Goal: Information Seeking & Learning: Learn about a topic

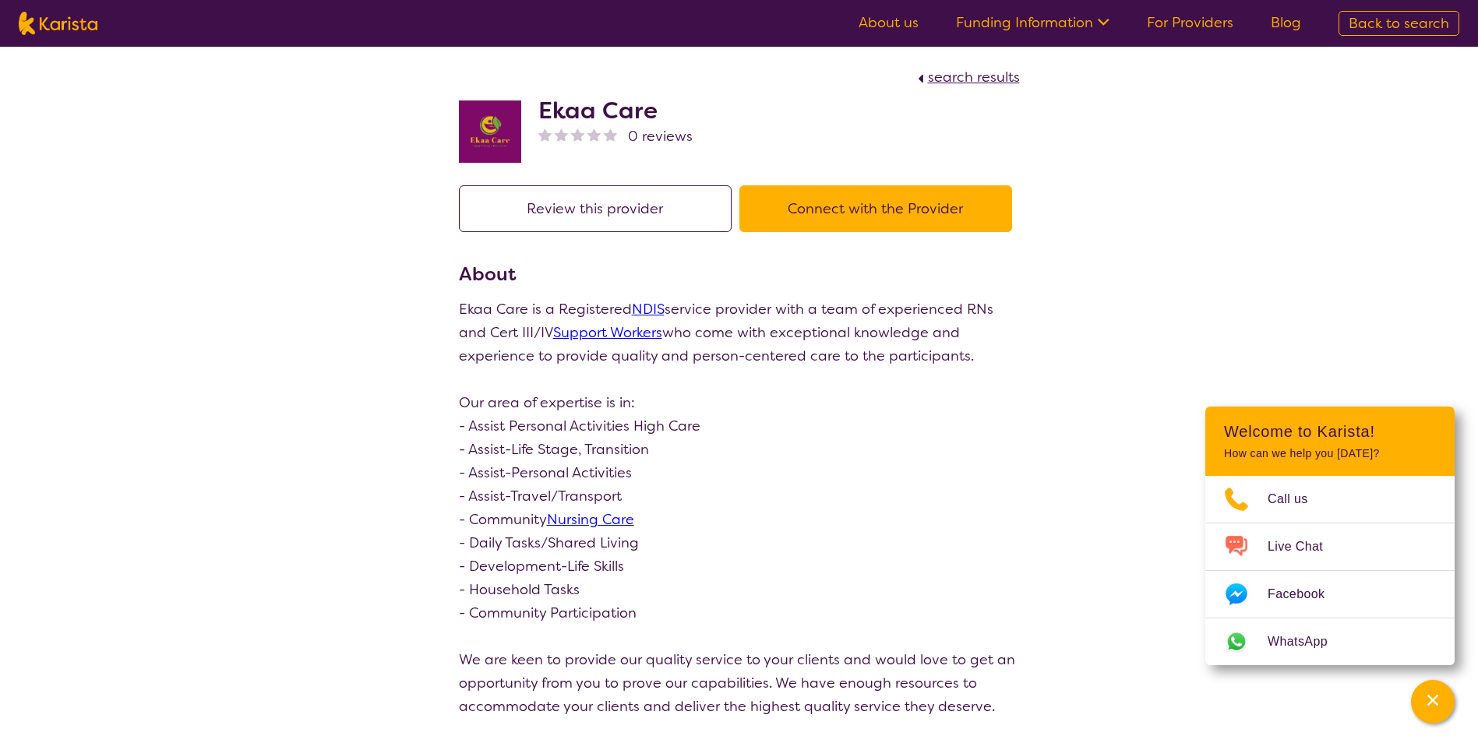
click at [1104, 26] on icon at bounding box center [1101, 20] width 16 height 16
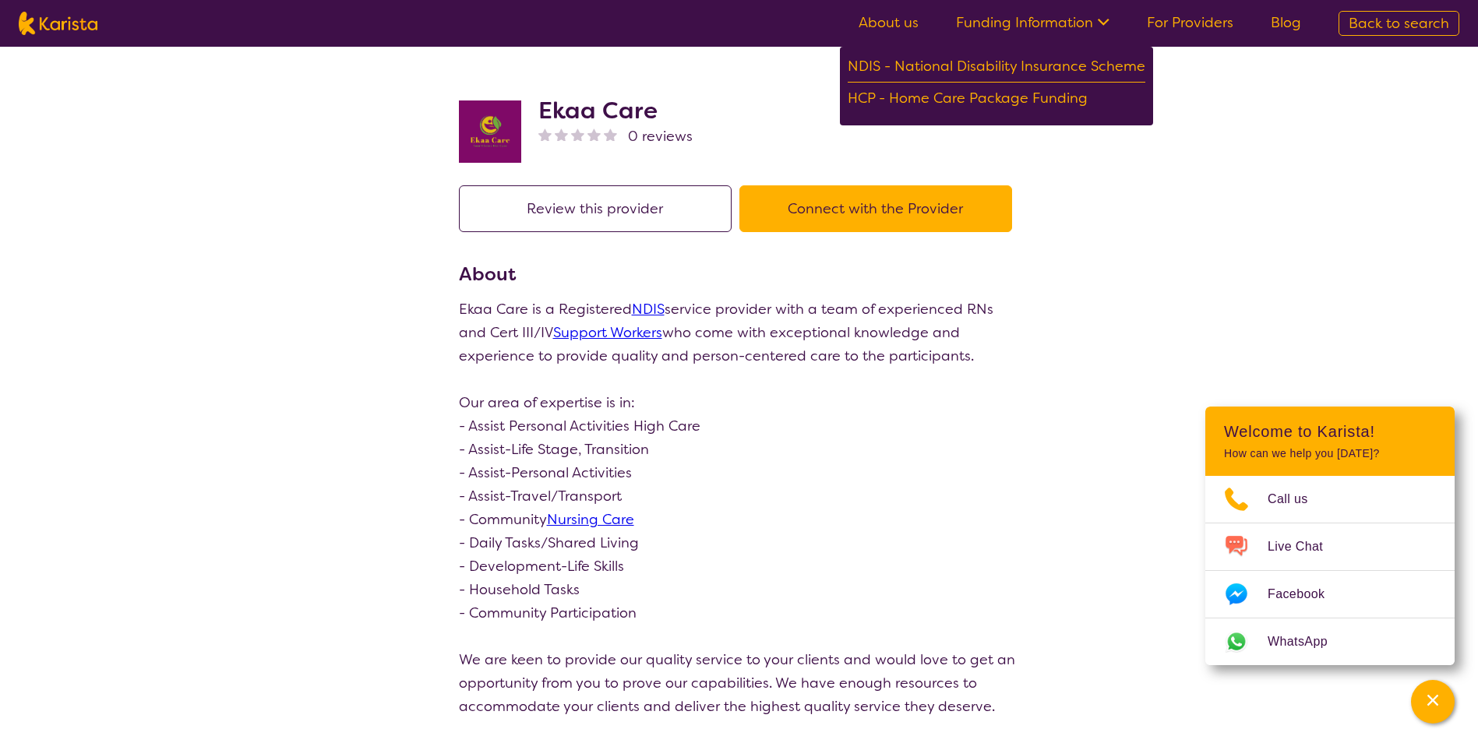
click at [915, 23] on link "About us" at bounding box center [889, 22] width 60 height 19
click at [870, 514] on p "Ekaa Care is a Registered NDIS service provider with a team of experienced RNs …" at bounding box center [739, 508] width 561 height 421
click at [1269, 275] on div "search results Ekaa Care 0 reviews Review this provider Connect with the Provid…" at bounding box center [739, 548] width 1478 height 1002
click at [1383, 27] on span "Back to search" at bounding box center [1399, 23] width 101 height 19
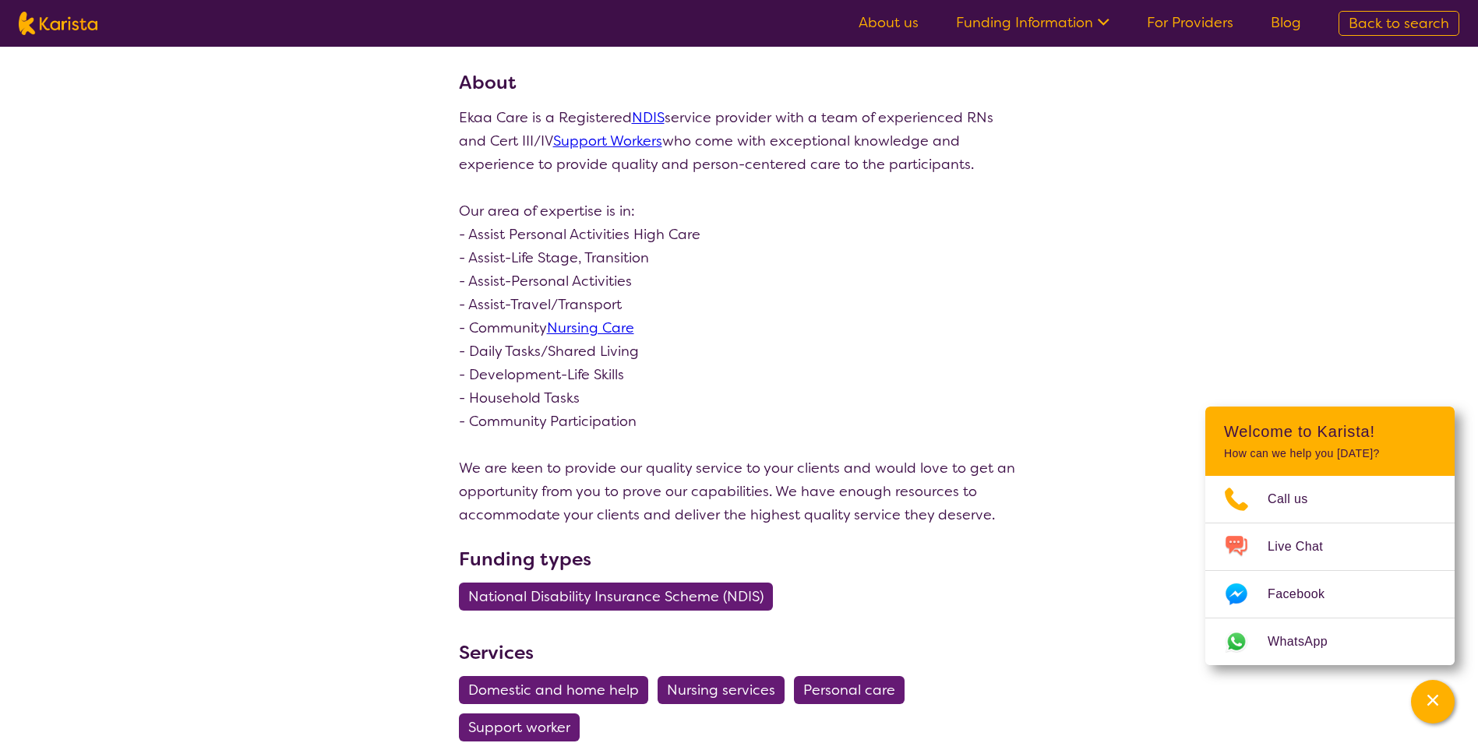
scroll to position [156, 0]
